Goal: Transaction & Acquisition: Purchase product/service

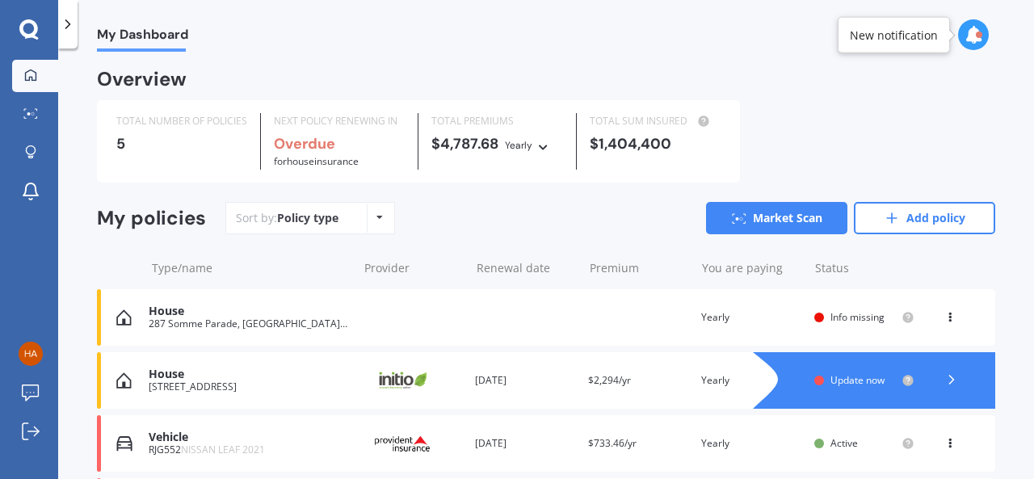
click at [260, 317] on div "House" at bounding box center [249, 312] width 200 height 14
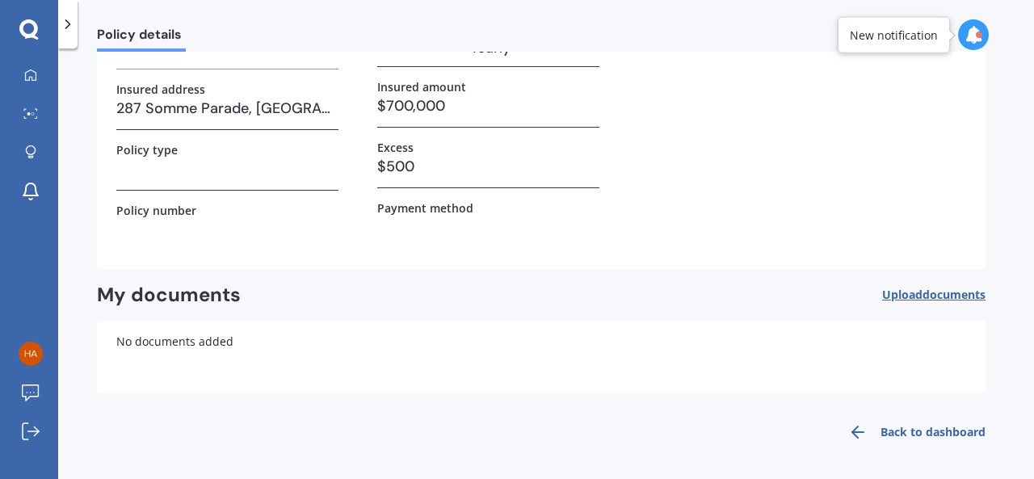
scroll to position [59, 0]
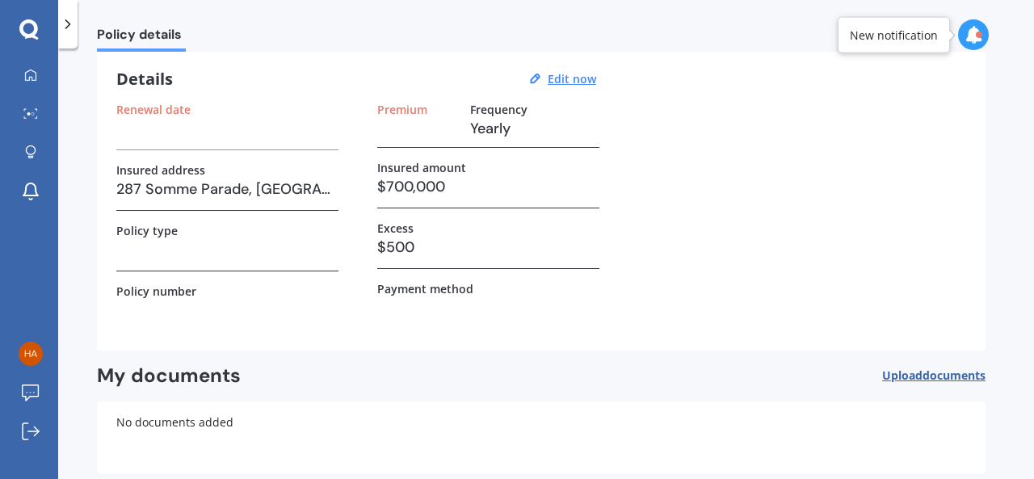
click at [393, 250] on h3 "$500" at bounding box center [488, 247] width 222 height 24
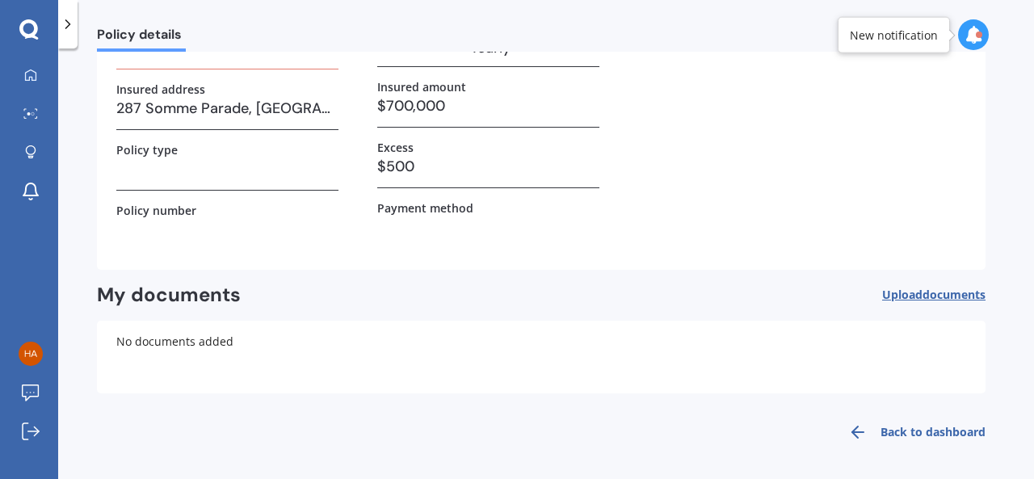
scroll to position [0, 0]
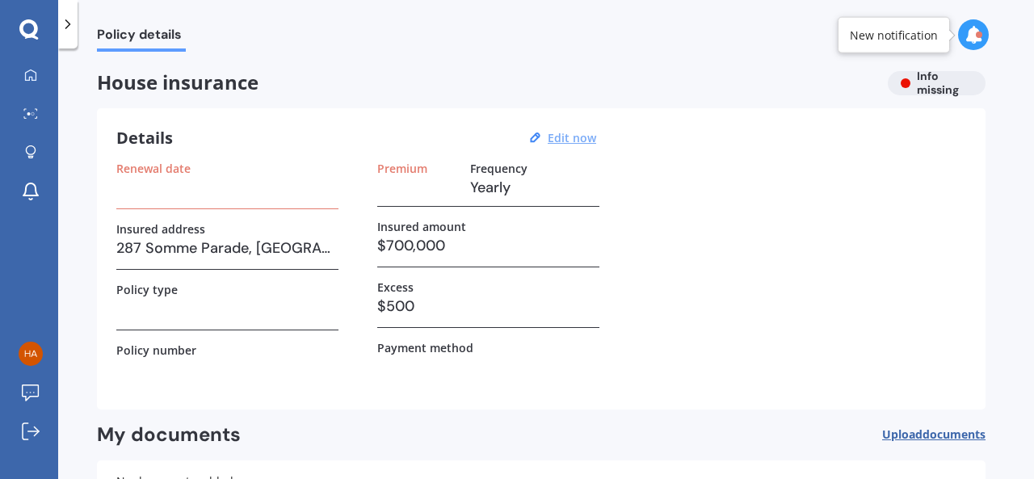
click at [579, 137] on u "Edit now" at bounding box center [572, 137] width 48 height 15
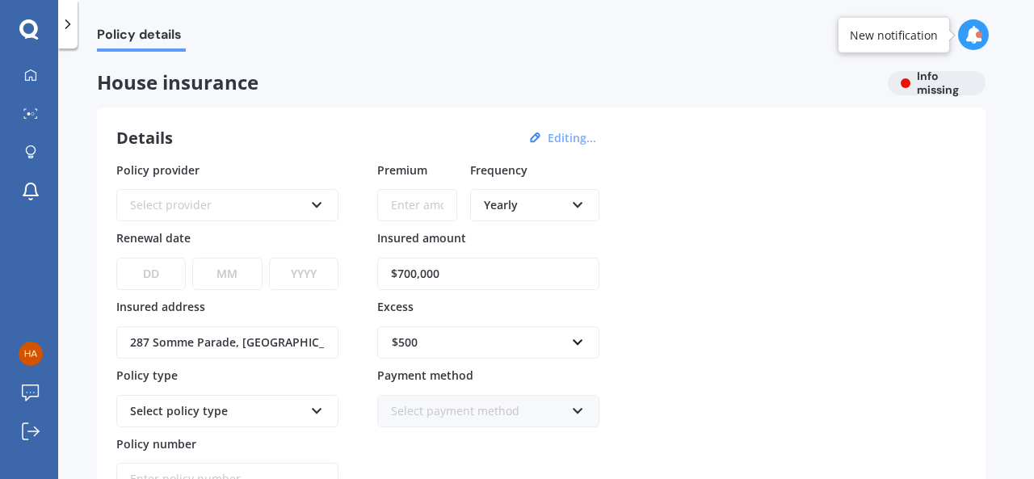
drag, startPoint x: 449, startPoint y: 272, endPoint x: 275, endPoint y: 255, distance: 175.3
click at [276, 256] on div "Policy provider Select provider AA AMI AMP ANZ ASB Ando BNZ Co-Operative Bank F…" at bounding box center [541, 329] width 850 height 334
type input "$973,852"
click at [724, 288] on div "Policy provider Select provider AA AMI AMP ANZ ASB Ando BNZ Co-Operative Bank F…" at bounding box center [541, 329] width 850 height 334
click at [541, 342] on div "$500" at bounding box center [479, 343] width 174 height 18
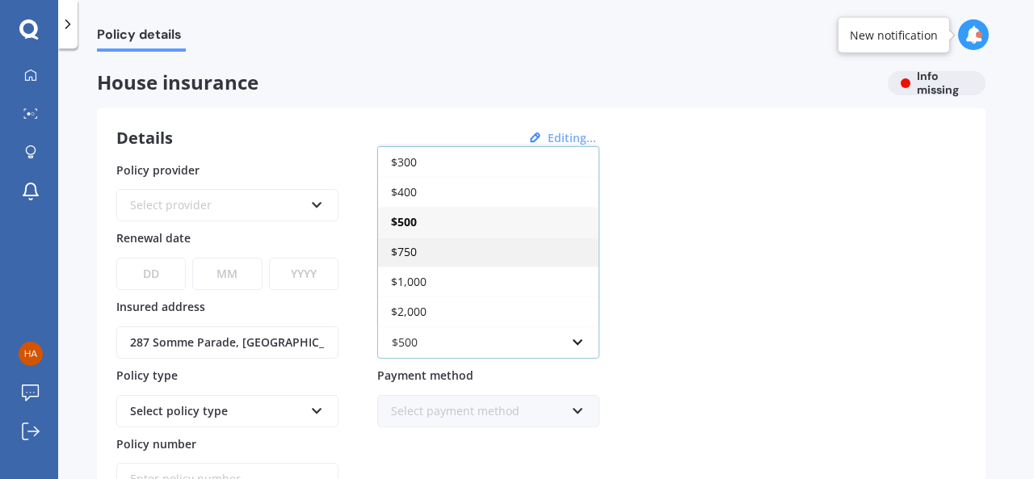
click at [496, 250] on div "$750" at bounding box center [488, 252] width 221 height 30
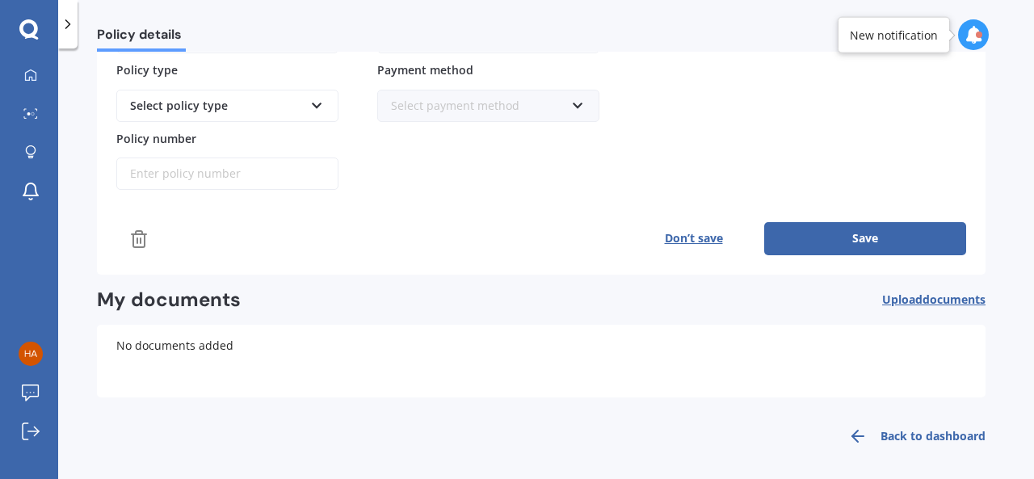
scroll to position [225, 0]
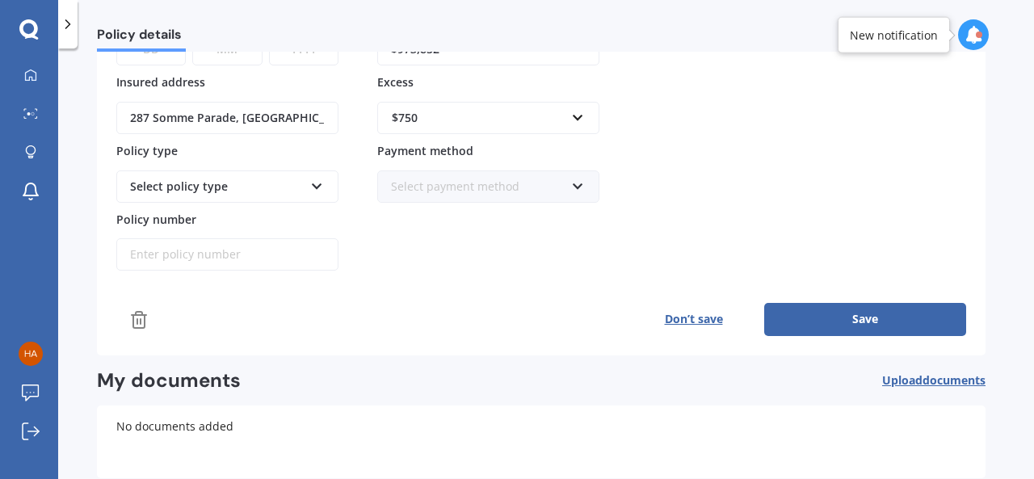
click at [869, 311] on button "Save" at bounding box center [865, 319] width 202 height 32
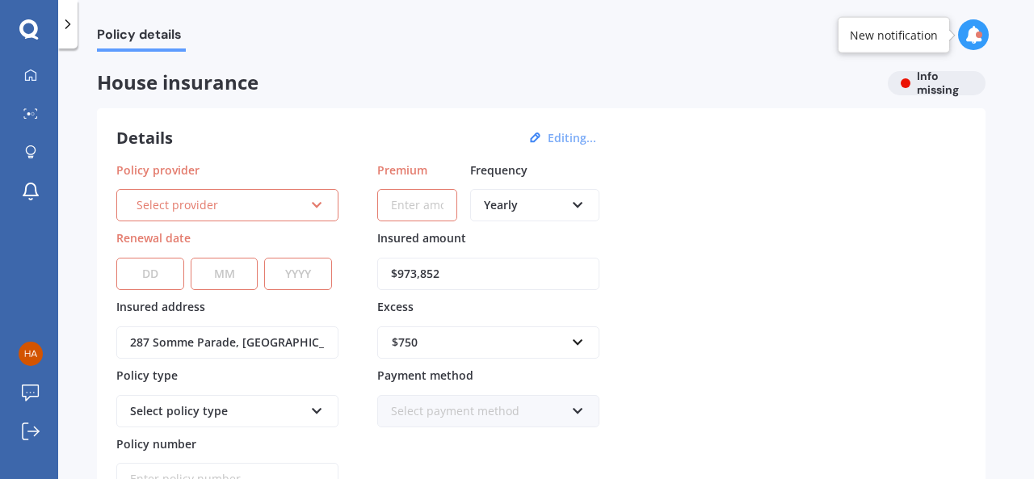
click at [187, 196] on div "Select provider" at bounding box center [220, 205] width 167 height 18
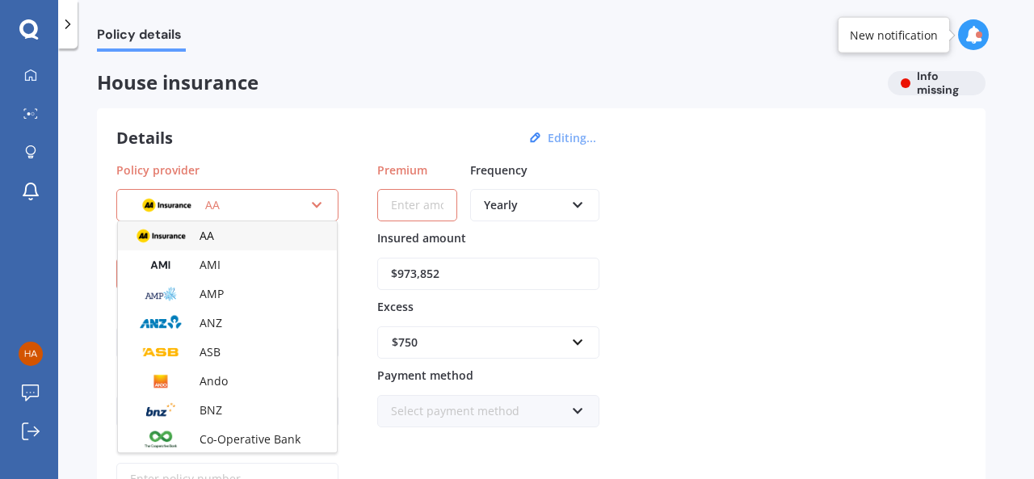
click at [208, 194] on div "AA AA AMI AMP ANZ ASB Ando BNZ Co-Operative Bank FMG Initio Kiwibank Lantern MA…" at bounding box center [227, 205] width 222 height 32
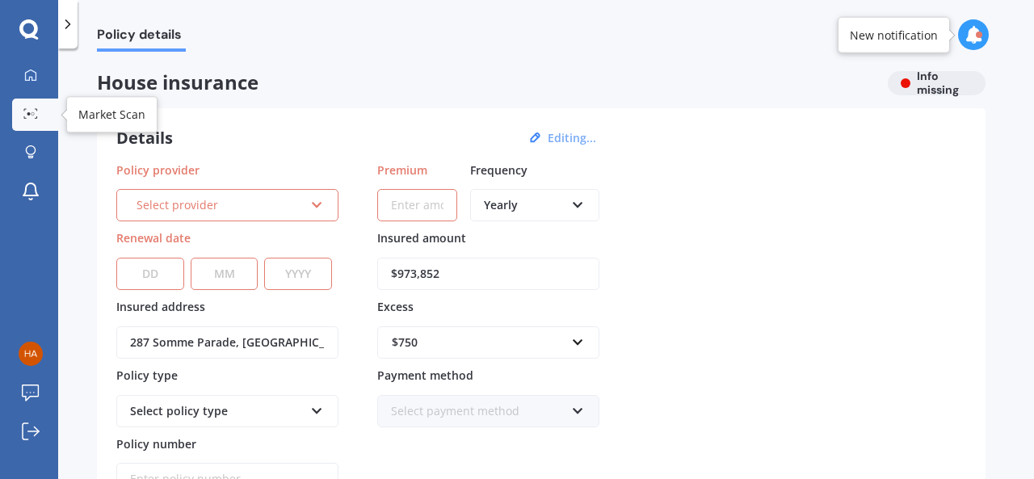
click at [32, 106] on link "Market Scan" at bounding box center [35, 115] width 46 height 32
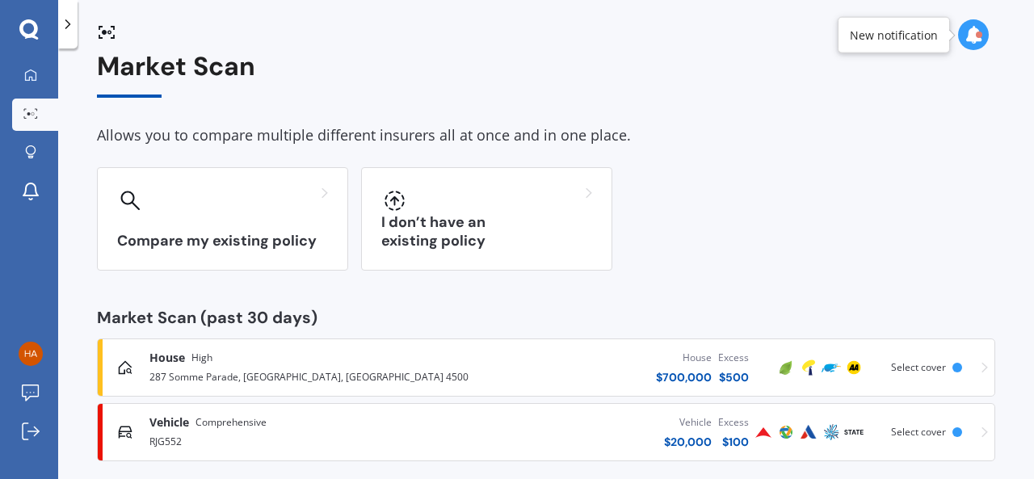
scroll to position [37, 0]
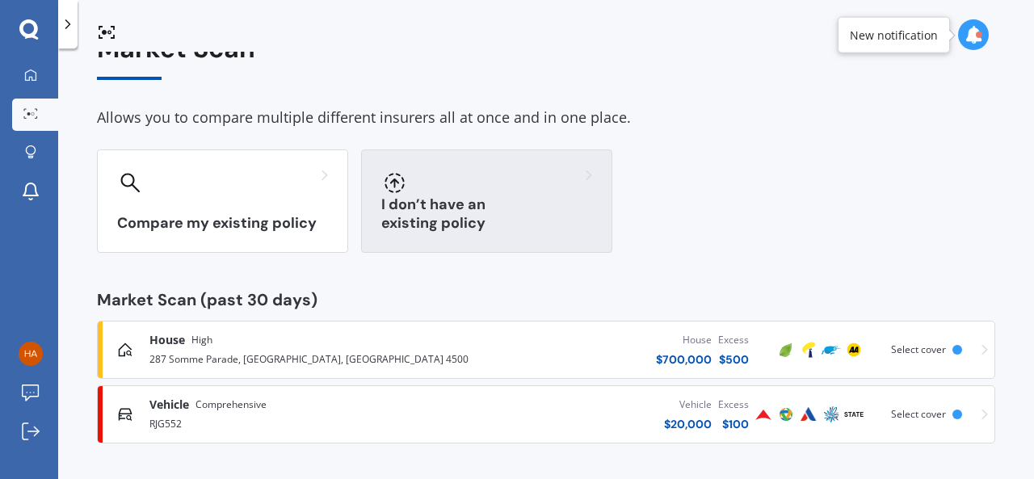
click at [488, 226] on h3 "I don’t have an existing policy" at bounding box center [486, 214] width 211 height 37
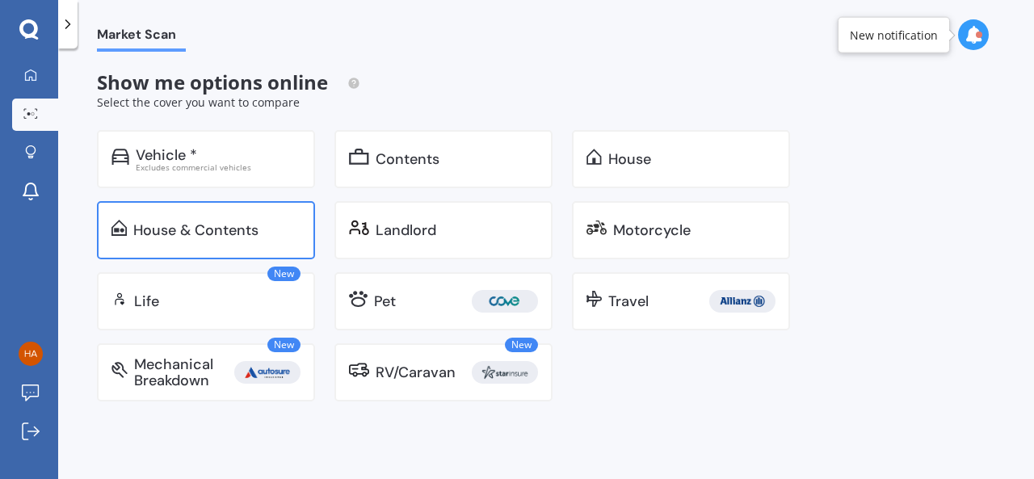
click at [191, 225] on div "House & Contents" at bounding box center [195, 230] width 125 height 16
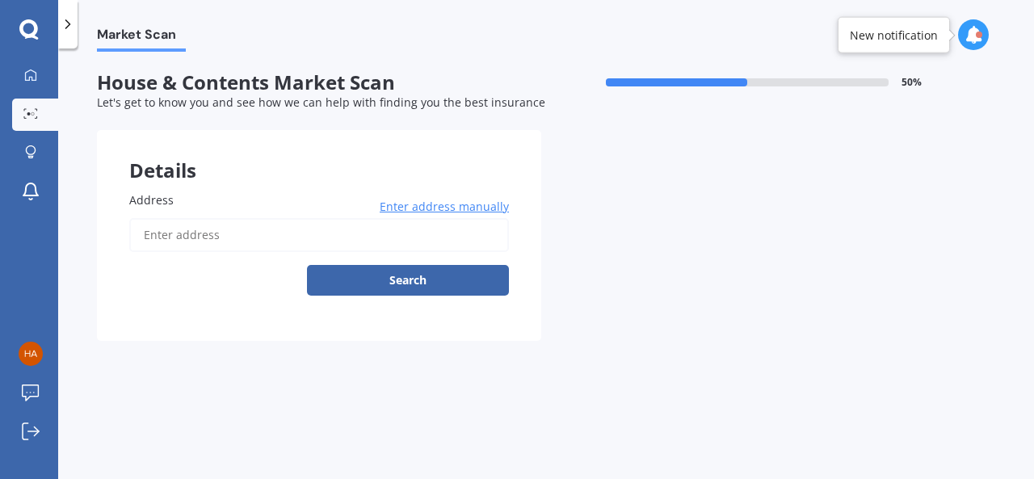
click at [202, 239] on input "Address" at bounding box center [319, 235] width 380 height 34
type input "287 Somme Parade, [GEOGRAPHIC_DATA], [GEOGRAPHIC_DATA] 4500"
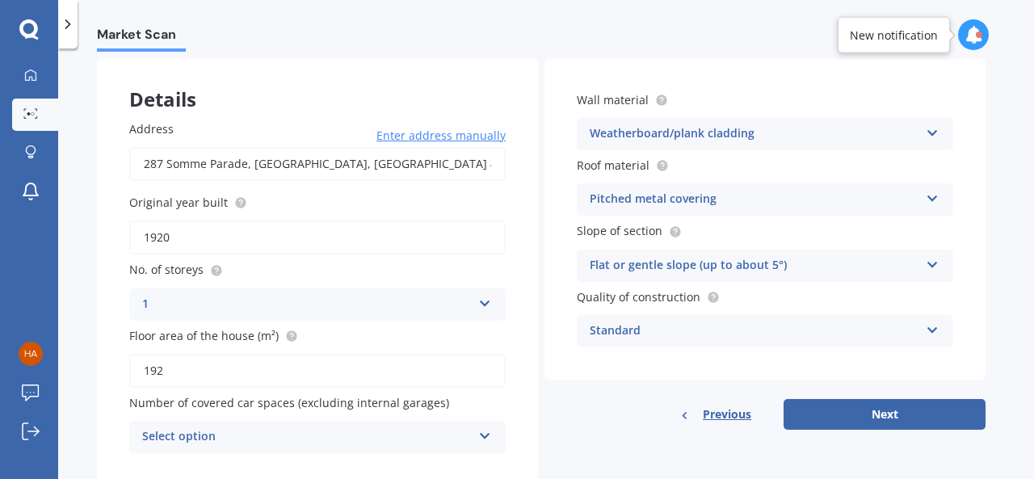
scroll to position [120, 0]
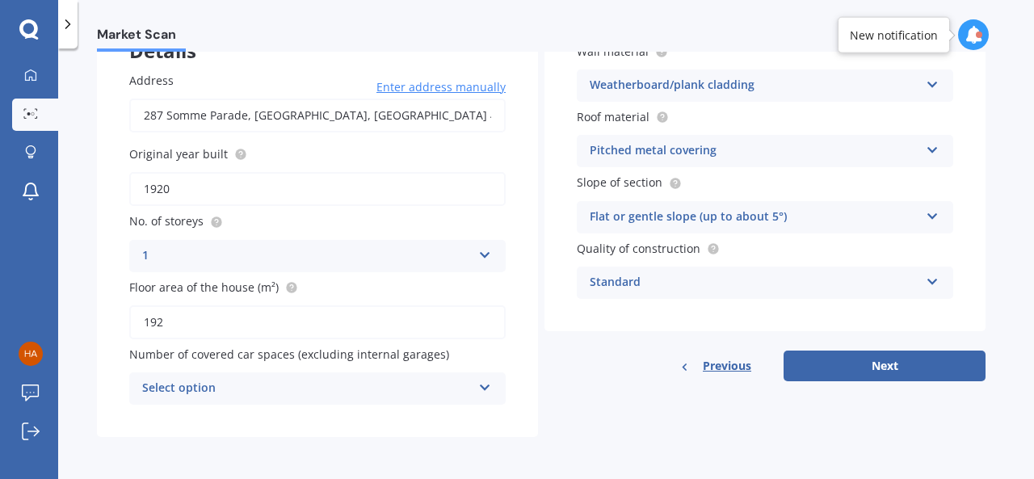
click at [280, 391] on div "Select option" at bounding box center [307, 388] width 330 height 19
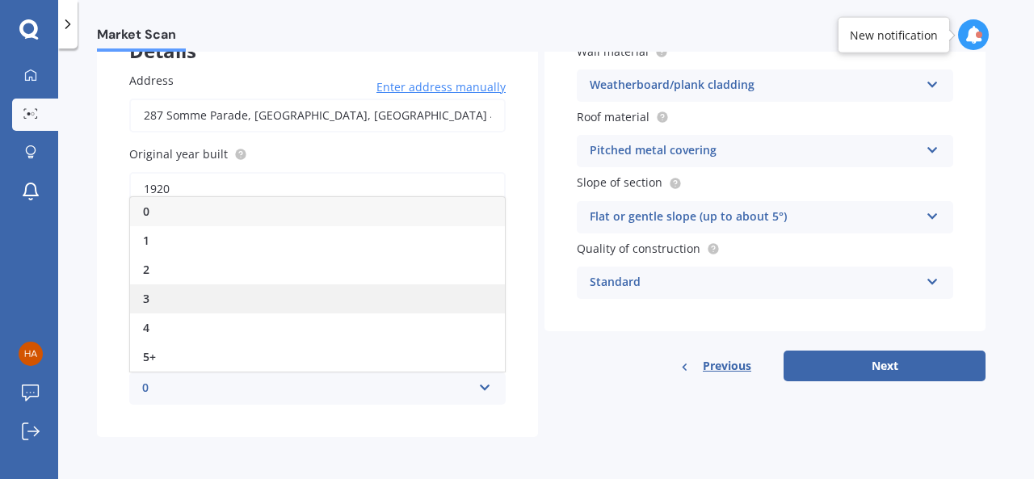
click at [249, 295] on div "3" at bounding box center [317, 298] width 375 height 29
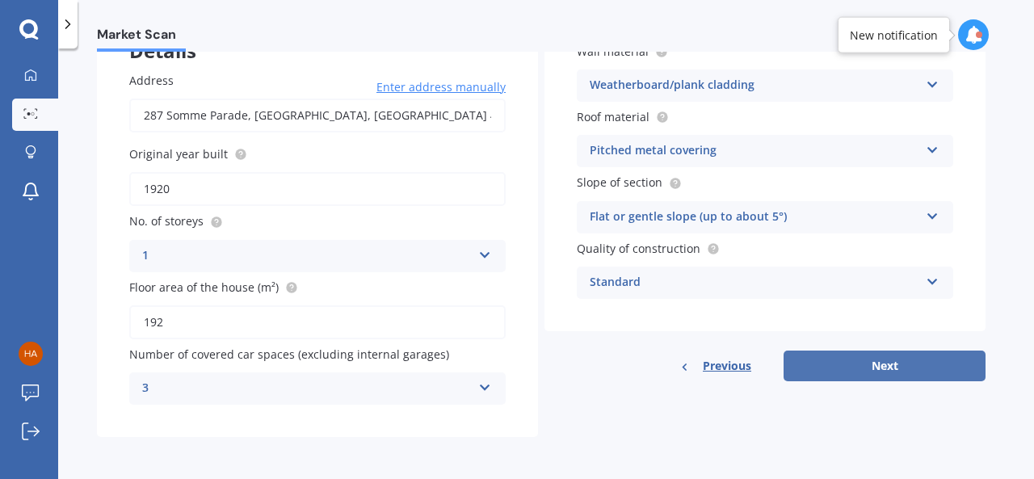
click at [881, 370] on button "Next" at bounding box center [885, 366] width 202 height 31
select select "28"
select select "01"
select select "1958"
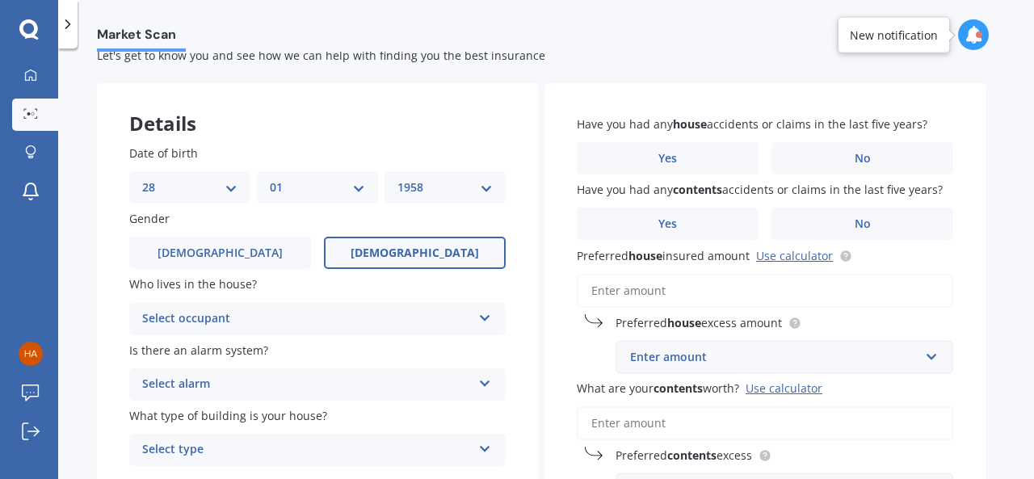
scroll to position [81, 0]
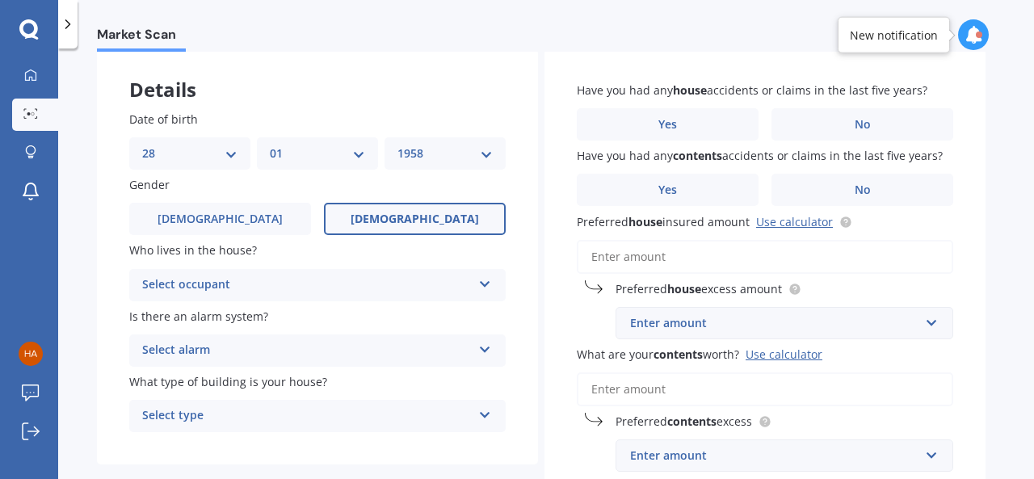
click at [229, 202] on div "Gender [DEMOGRAPHIC_DATA] [DEMOGRAPHIC_DATA]" at bounding box center [317, 205] width 376 height 59
click at [252, 341] on div "Select alarm Yes, monitored Yes, not monitored No" at bounding box center [317, 350] width 376 height 32
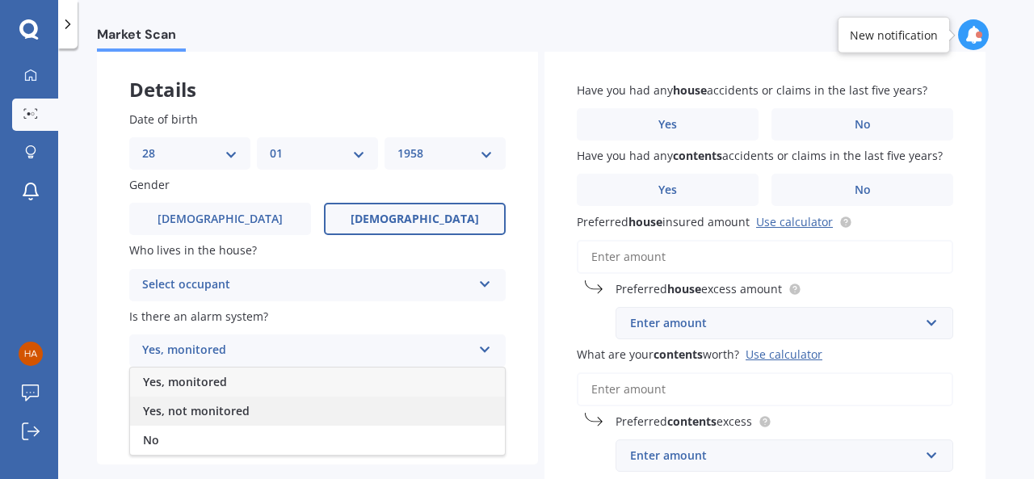
click at [221, 411] on span "Yes, not monitored" at bounding box center [196, 410] width 107 height 15
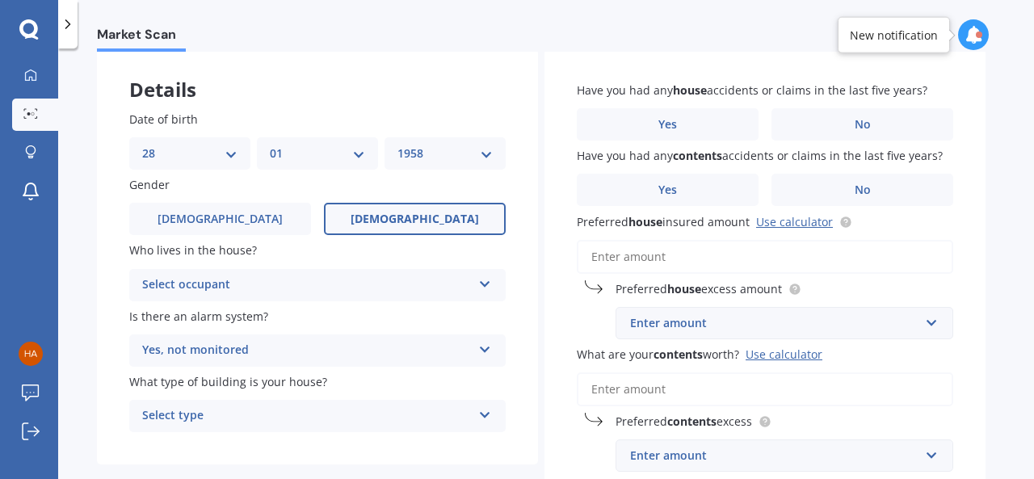
click at [215, 273] on div "Select occupant Owner Owner + Boarder" at bounding box center [317, 285] width 376 height 32
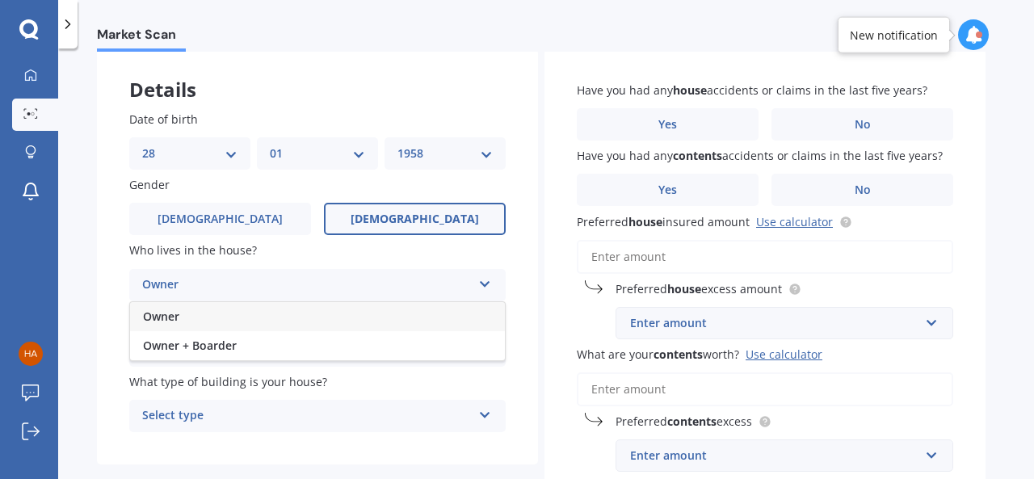
click at [212, 317] on div "Owner" at bounding box center [317, 316] width 375 height 29
click at [216, 414] on div "Select type" at bounding box center [307, 415] width 330 height 19
click at [247, 325] on div "Freestanding" at bounding box center [317, 326] width 375 height 29
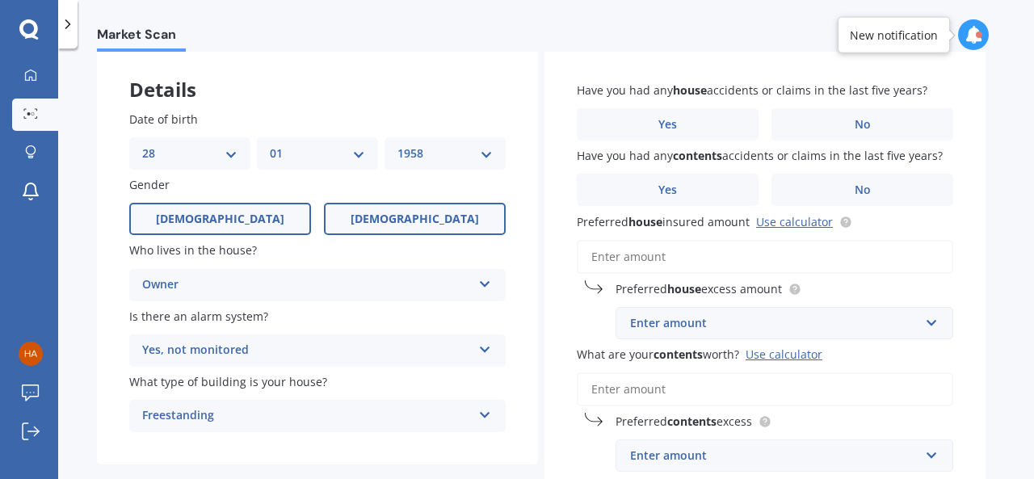
click at [221, 209] on label "[DEMOGRAPHIC_DATA]" at bounding box center [220, 219] width 182 height 32
click at [0, 0] on input "[DEMOGRAPHIC_DATA]" at bounding box center [0, 0] width 0 height 0
click at [194, 140] on div "DD 01 02 03 04 05 06 07 08 09 10 11 12 13 14 15 16 17 18 19 20 21 22 23 24 25 2…" at bounding box center [189, 153] width 121 height 32
click at [199, 153] on select "DD 01 02 03 04 05 06 07 08 09 10 11 12 13 14 15 16 17 18 19 20 21 22 23 24 25 2…" at bounding box center [189, 154] width 95 height 18
select select "16"
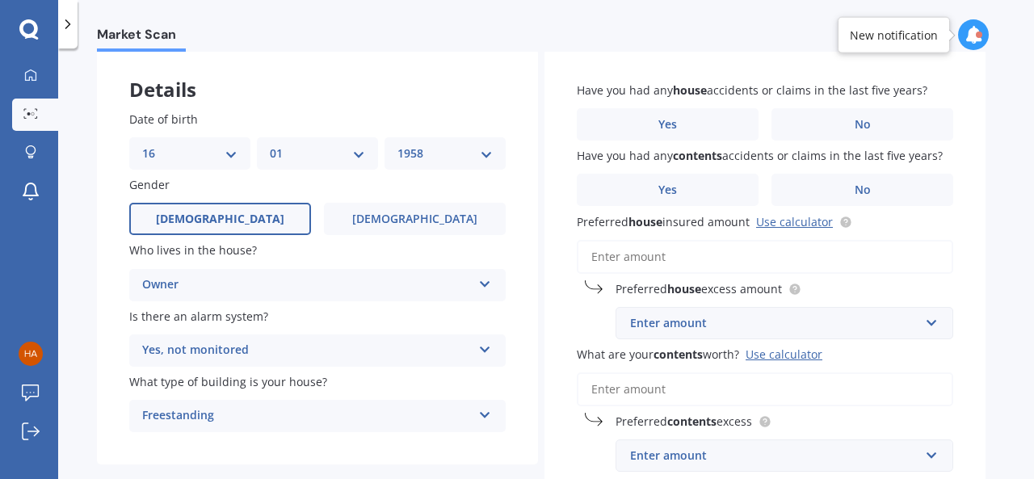
click at [142, 145] on select "DD 01 02 03 04 05 06 07 08 09 10 11 12 13 14 15 16 17 18 19 20 21 22 23 24 25 2…" at bounding box center [189, 154] width 95 height 18
click at [306, 151] on select "MM 01 02 03 04 05 06 07 08 09 10 11 12" at bounding box center [317, 154] width 95 height 18
select select "04"
click at [270, 145] on select "MM 01 02 03 04 05 06 07 08 09 10 11 12" at bounding box center [317, 154] width 95 height 18
click at [816, 116] on label "No" at bounding box center [863, 124] width 182 height 32
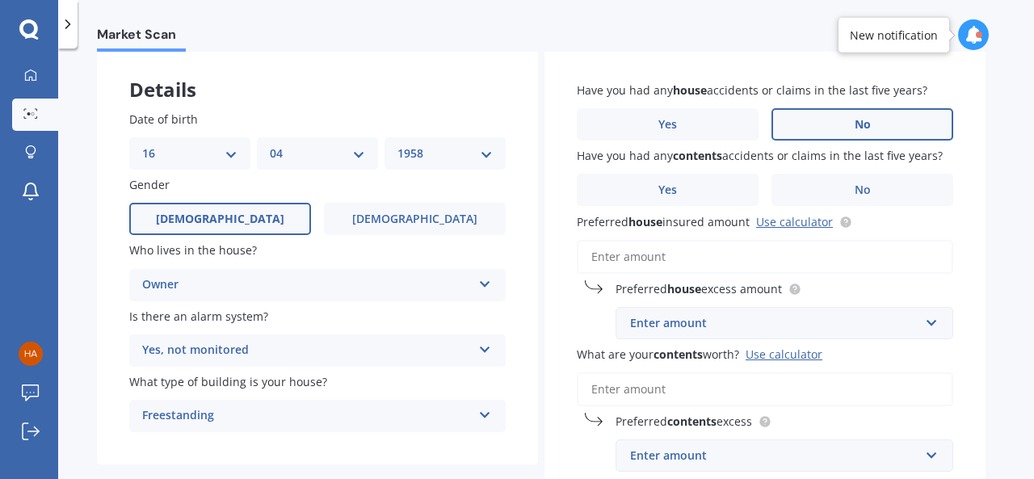
click at [0, 0] on input "No" at bounding box center [0, 0] width 0 height 0
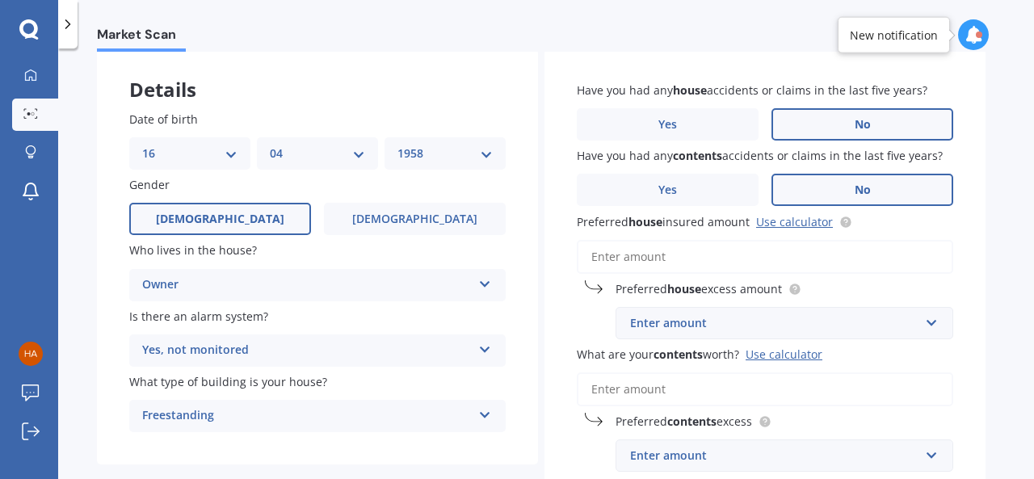
click at [787, 191] on label "No" at bounding box center [863, 190] width 182 height 32
click at [0, 0] on input "No" at bounding box center [0, 0] width 0 height 0
click at [667, 265] on input "Preferred house insured amount Use calculator" at bounding box center [765, 257] width 376 height 34
click at [670, 322] on div "Enter amount" at bounding box center [774, 323] width 289 height 18
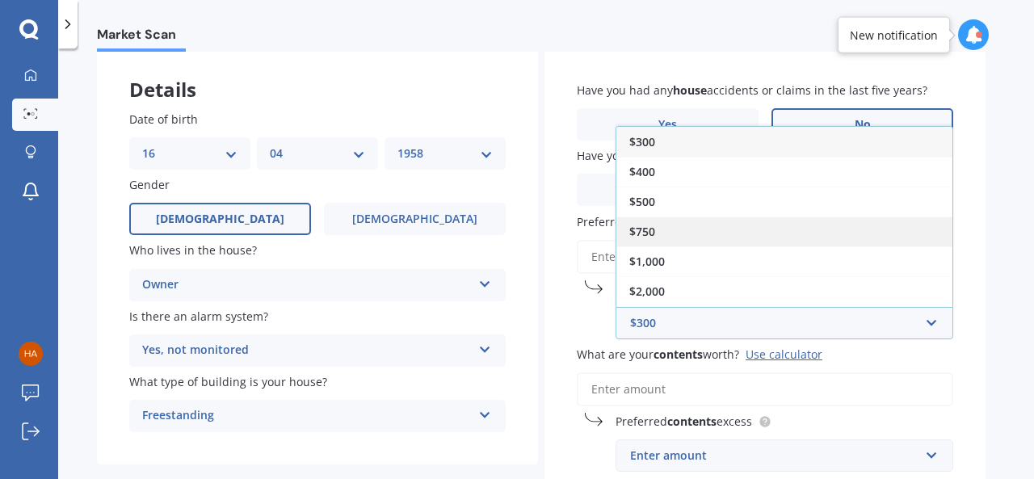
click at [671, 225] on div "$750" at bounding box center [784, 232] width 336 height 30
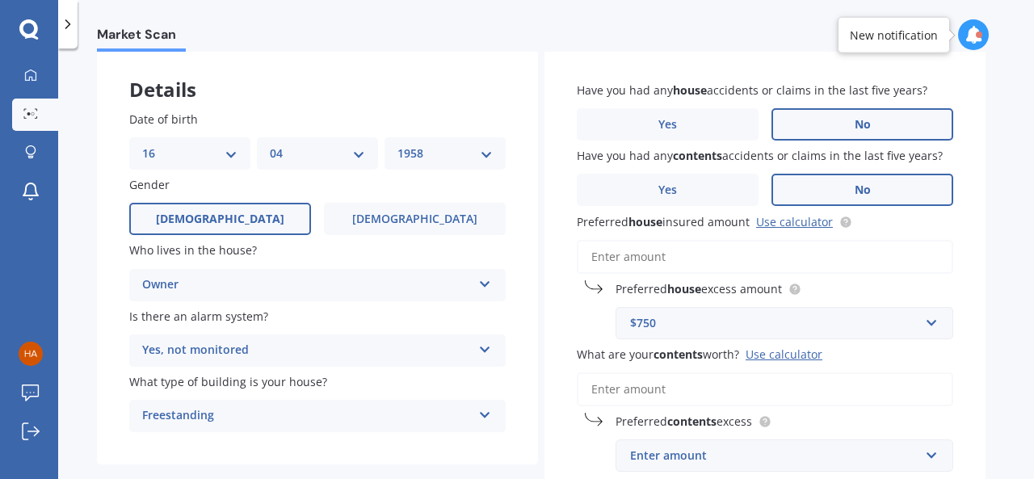
scroll to position [199, 0]
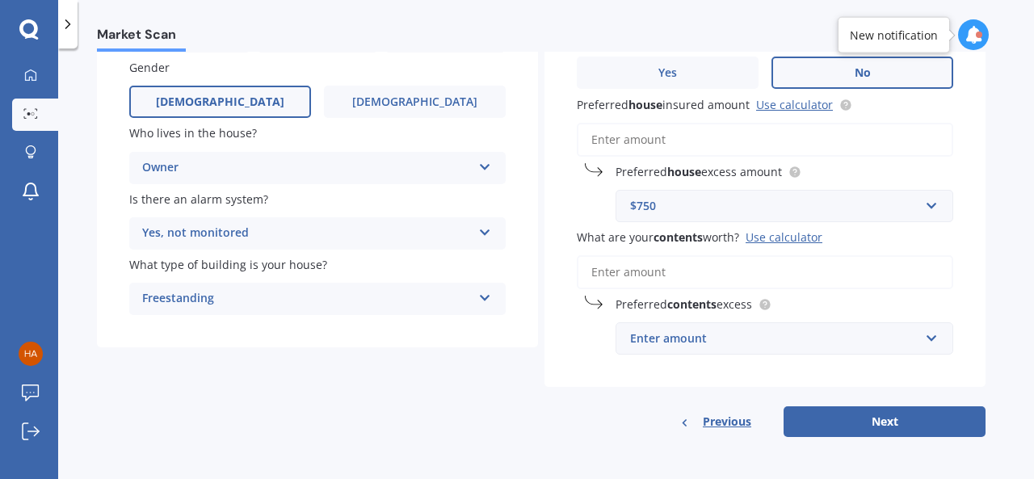
click at [648, 277] on input "What are your contents worth? Use calculator" at bounding box center [765, 272] width 376 height 34
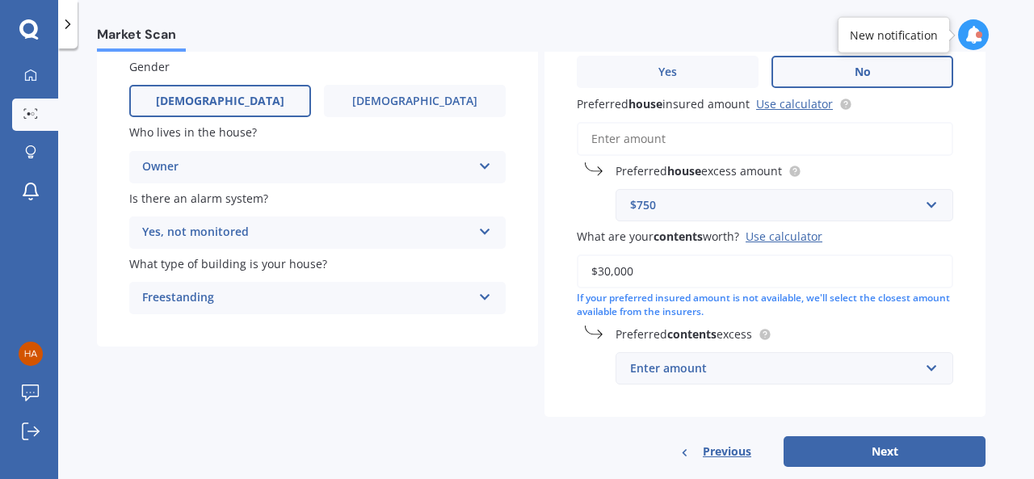
type input "$30,000"
click at [667, 380] on input "text" at bounding box center [778, 368] width 323 height 31
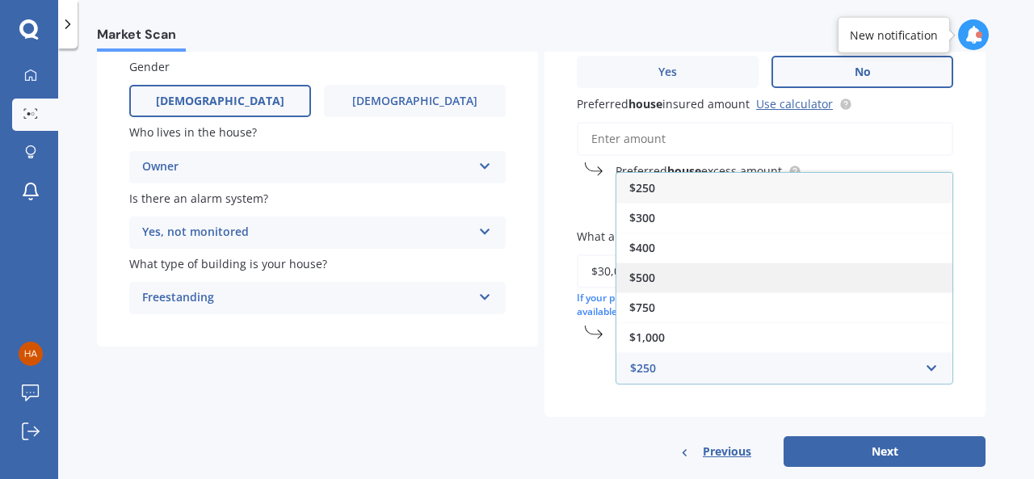
click at [668, 280] on div "$500" at bounding box center [784, 278] width 336 height 30
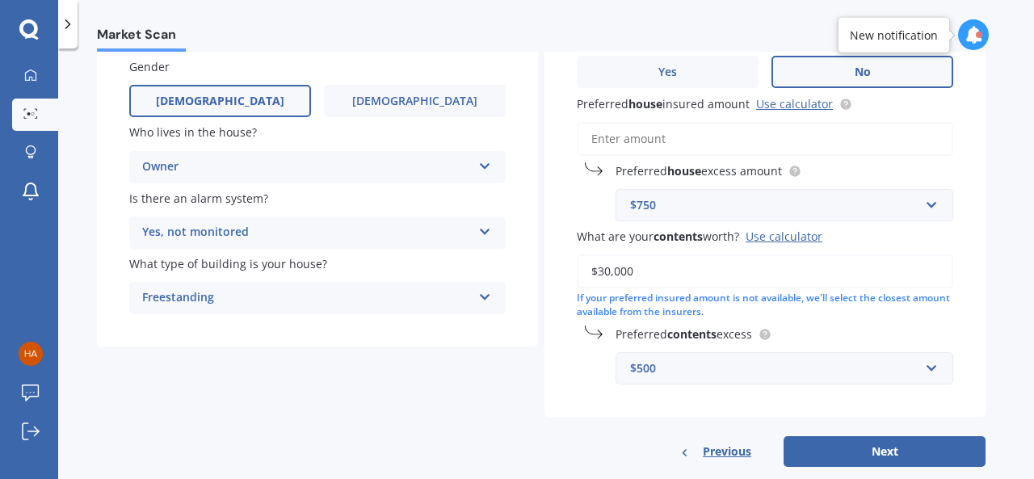
click at [676, 214] on div "$750" at bounding box center [774, 205] width 289 height 18
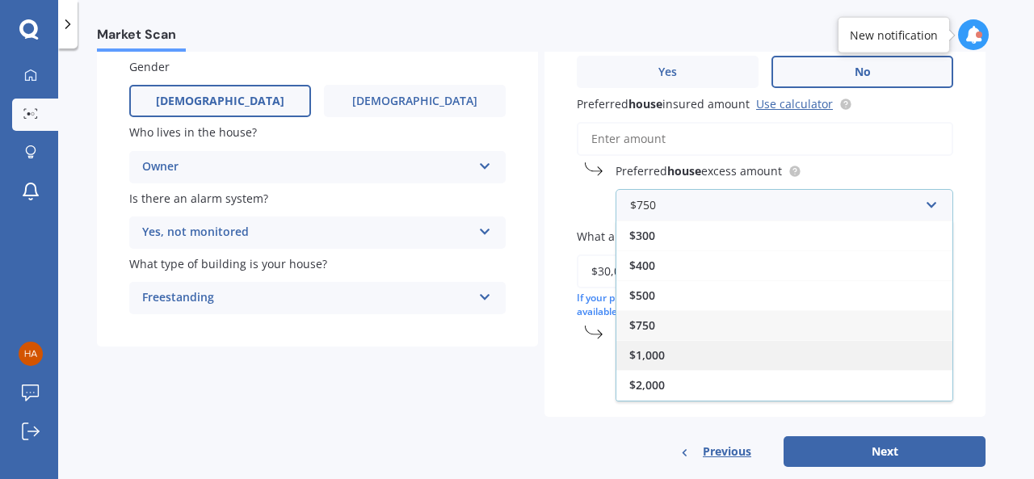
click at [653, 356] on span "$1,000" at bounding box center [647, 354] width 36 height 15
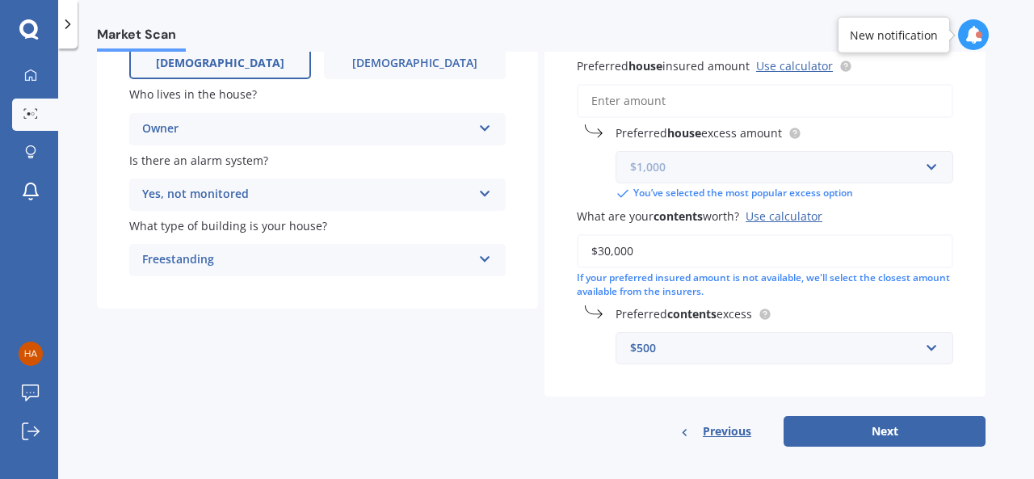
scroll to position [247, 0]
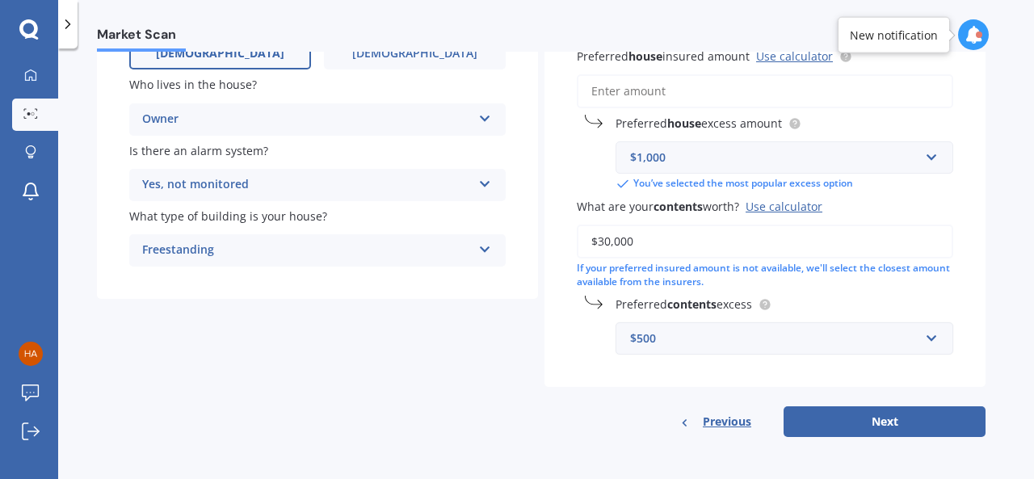
click at [708, 345] on div "$500" at bounding box center [774, 339] width 289 height 18
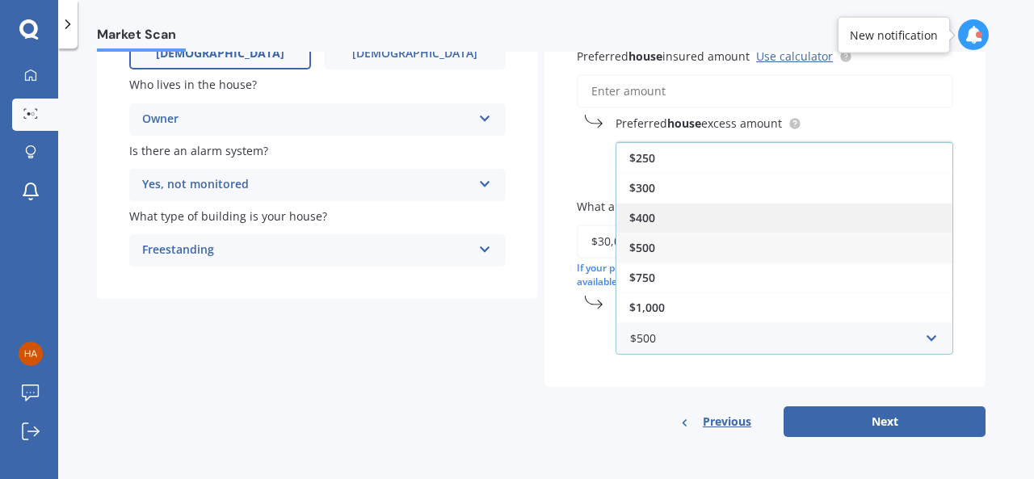
click at [733, 217] on div "$400" at bounding box center [784, 218] width 336 height 30
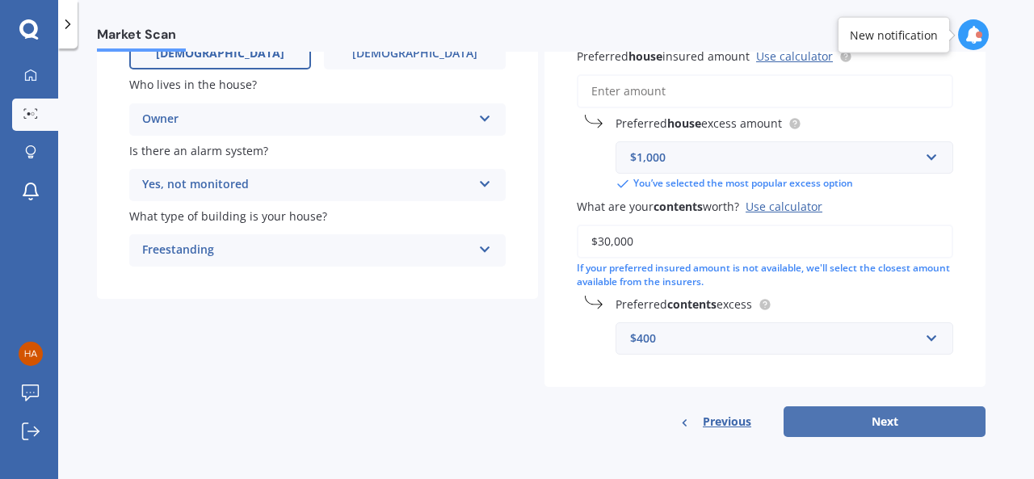
scroll to position [0, 0]
click at [848, 419] on button "Next" at bounding box center [885, 421] width 202 height 31
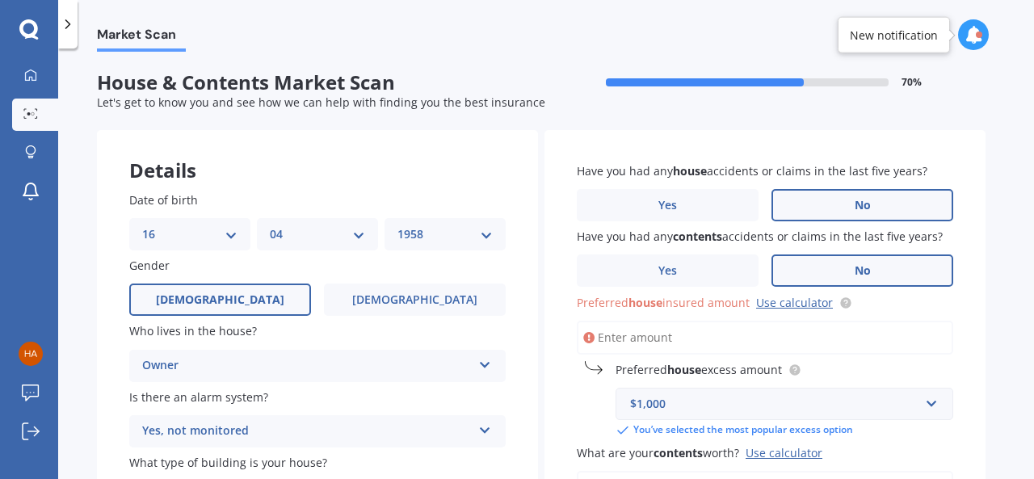
click at [675, 343] on input "Preferred house insured amount Use calculator" at bounding box center [765, 338] width 376 height 34
paste input "$973,852"
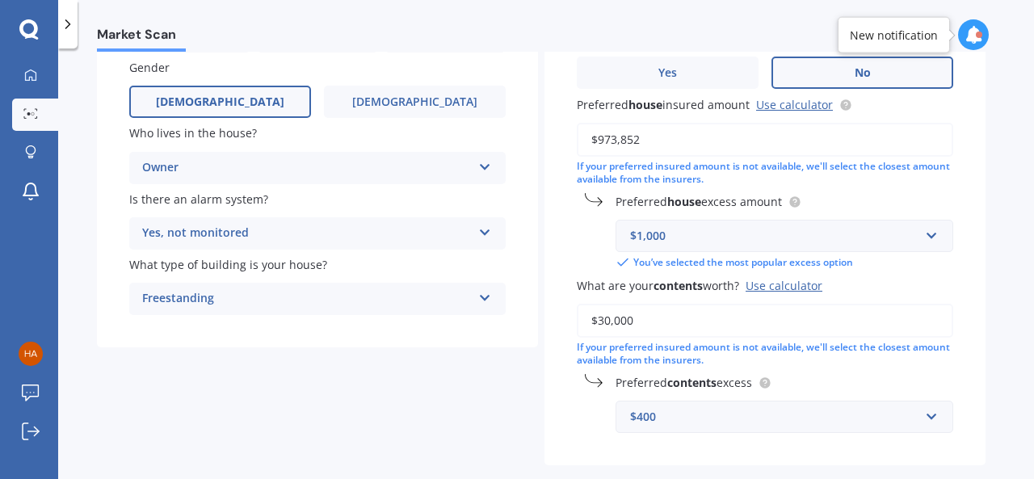
scroll to position [278, 0]
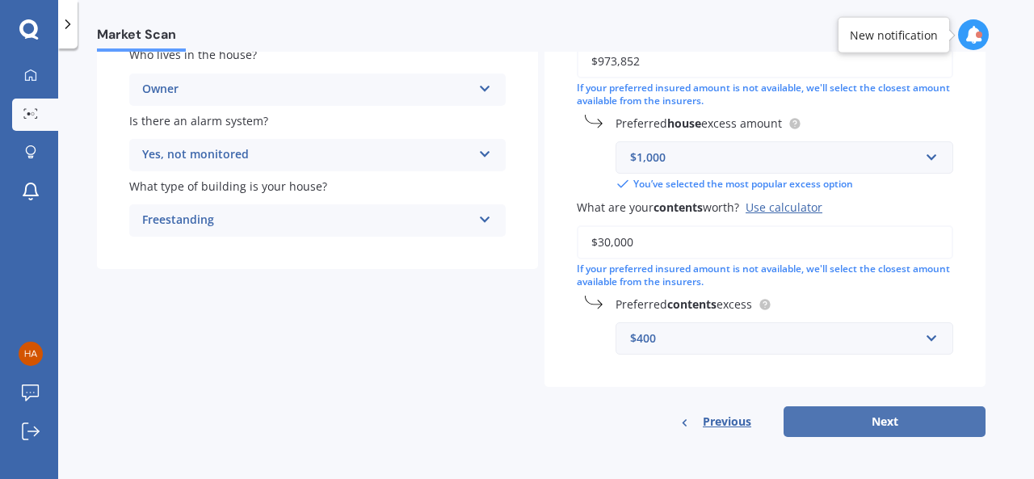
type input "$973,852"
click at [868, 426] on button "Next" at bounding box center [885, 421] width 202 height 31
select select "16"
select select "04"
select select "1958"
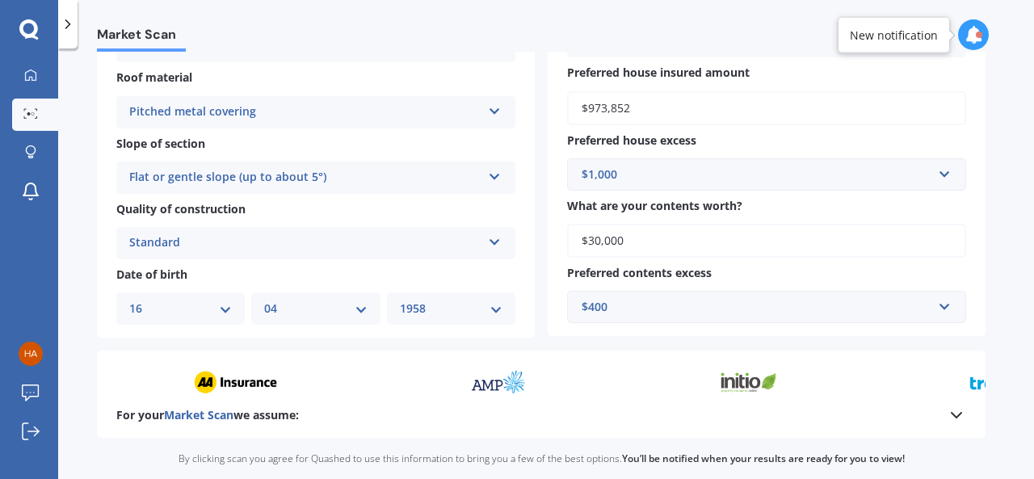
scroll to position [566, 0]
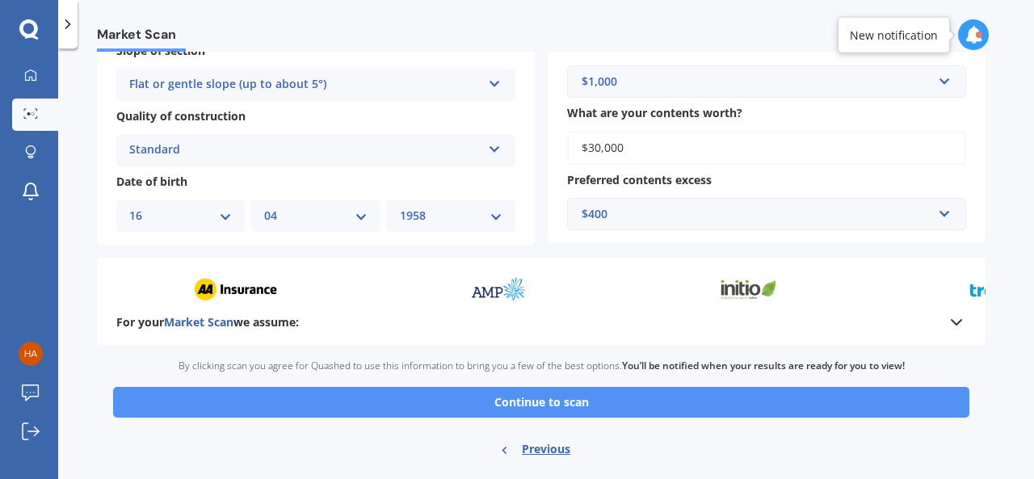
click at [566, 400] on button "Continue to scan" at bounding box center [541, 402] width 856 height 31
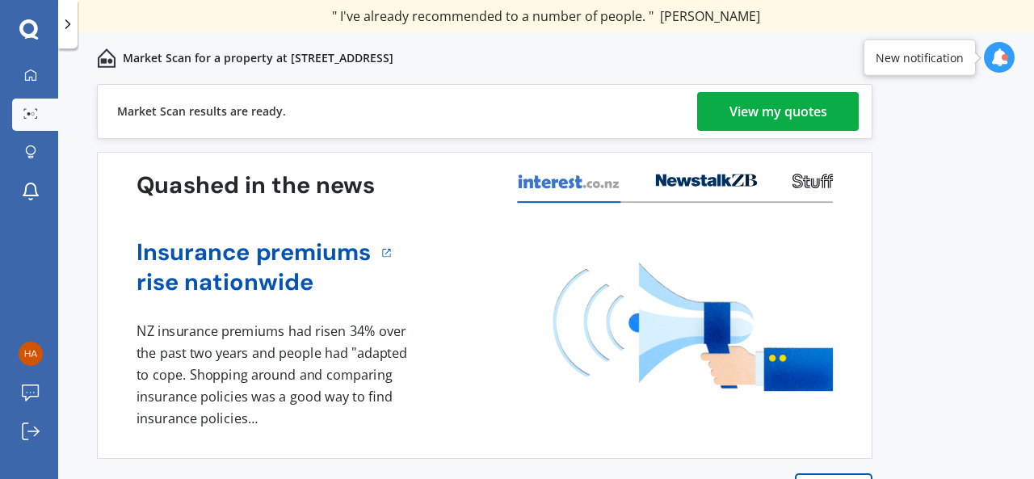
click at [777, 122] on div "View my quotes" at bounding box center [779, 111] width 98 height 39
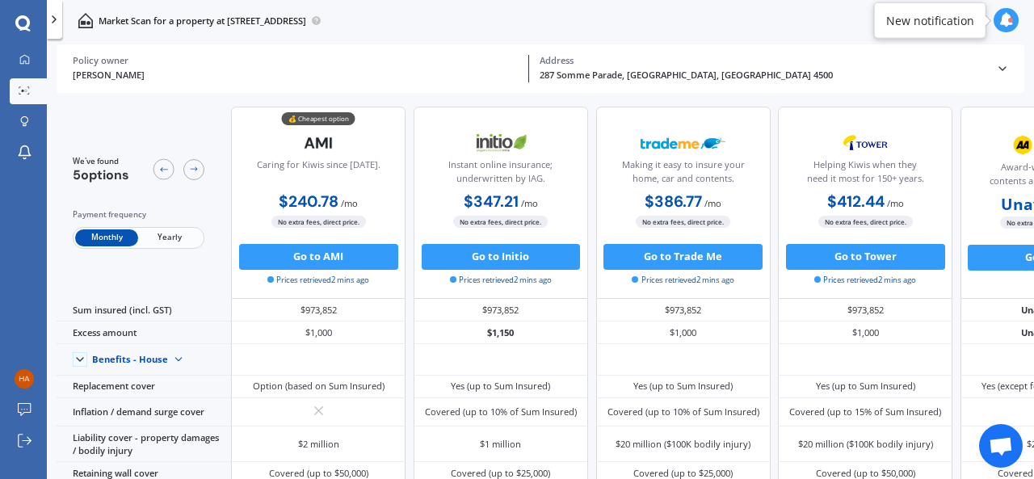
click at [166, 238] on span "Yearly" at bounding box center [169, 237] width 63 height 17
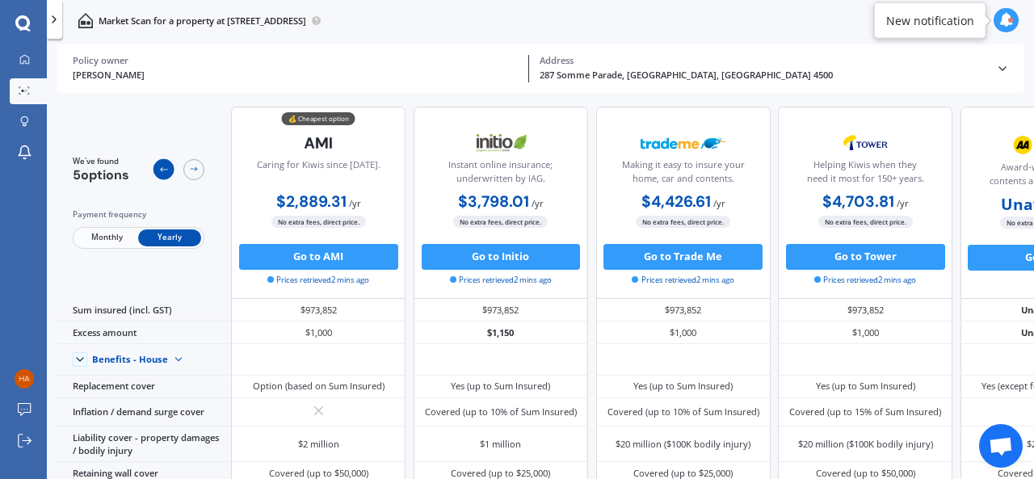
click at [170, 170] on div at bounding box center [163, 169] width 21 height 21
click at [199, 171] on icon at bounding box center [194, 169] width 11 height 11
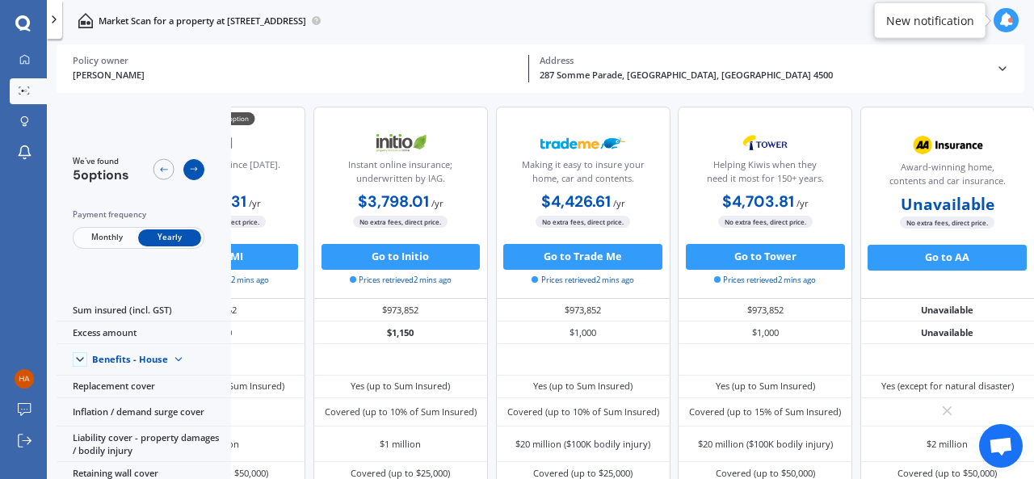
click at [199, 173] on icon at bounding box center [194, 169] width 11 height 11
click at [199, 174] on icon at bounding box center [194, 169] width 11 height 11
click at [170, 172] on div at bounding box center [163, 169] width 21 height 21
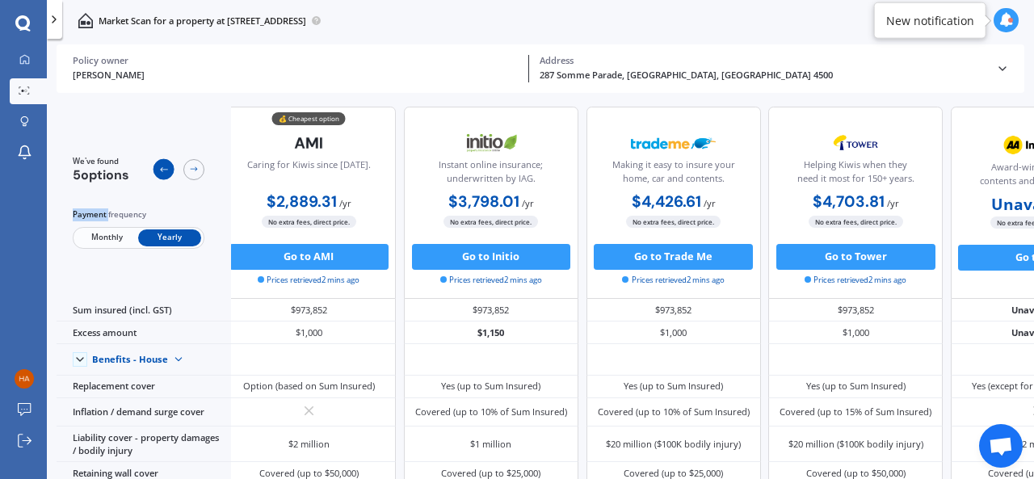
scroll to position [0, 0]
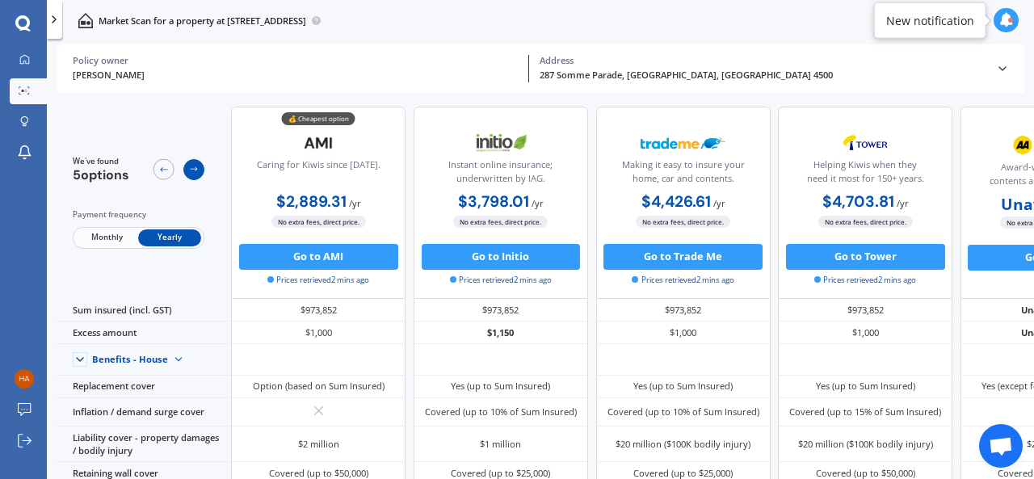
click at [193, 174] on icon at bounding box center [194, 169] width 11 height 11
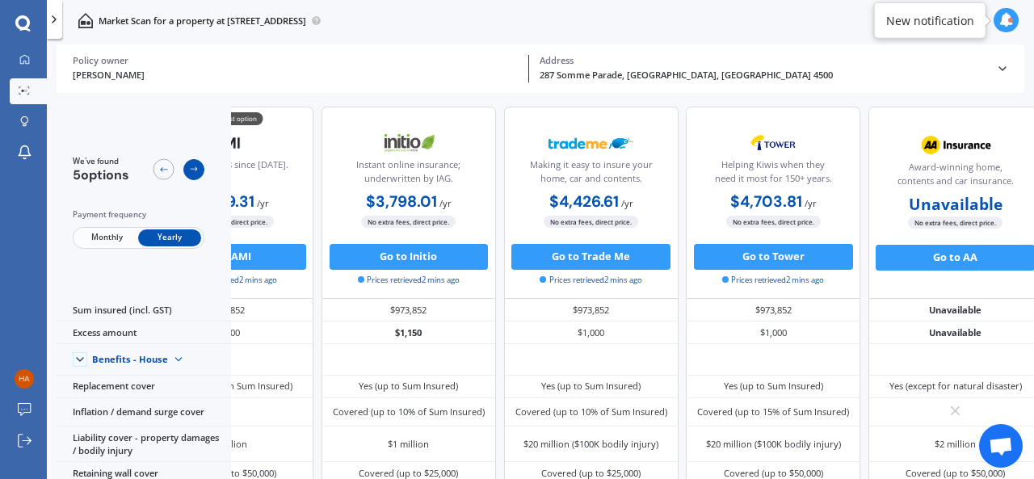
scroll to position [0, 133]
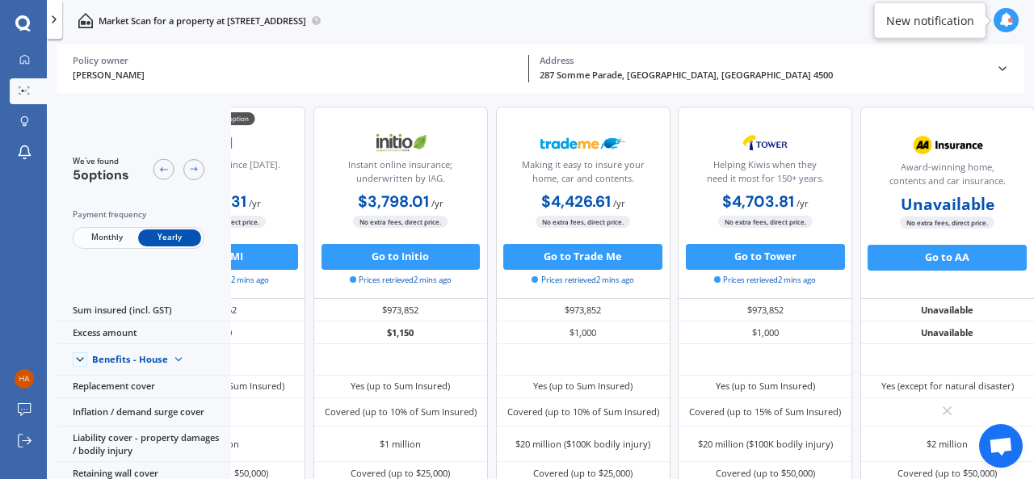
drag, startPoint x: 161, startPoint y: 167, endPoint x: 307, endPoint y: 102, distance: 160.2
click at [161, 167] on icon at bounding box center [163, 169] width 11 height 11
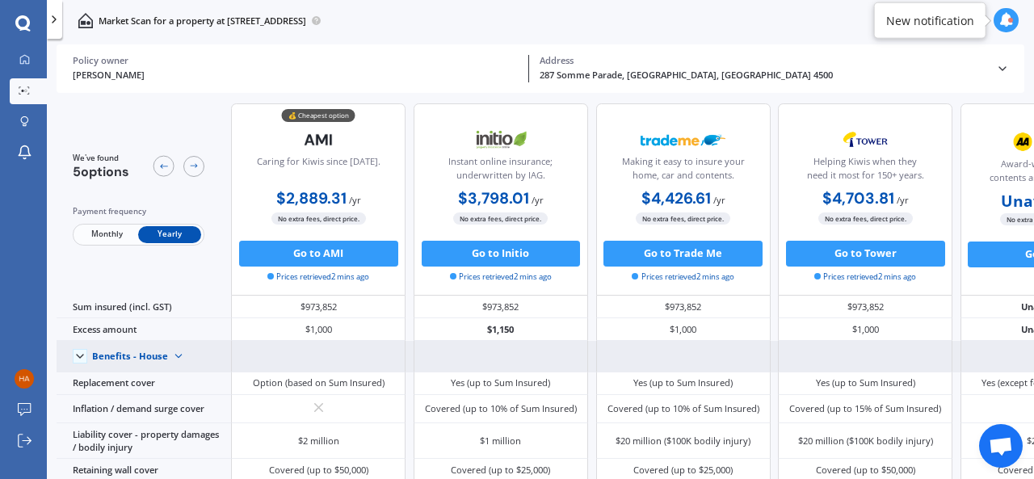
scroll to position [0, 0]
